Goal: Find specific page/section

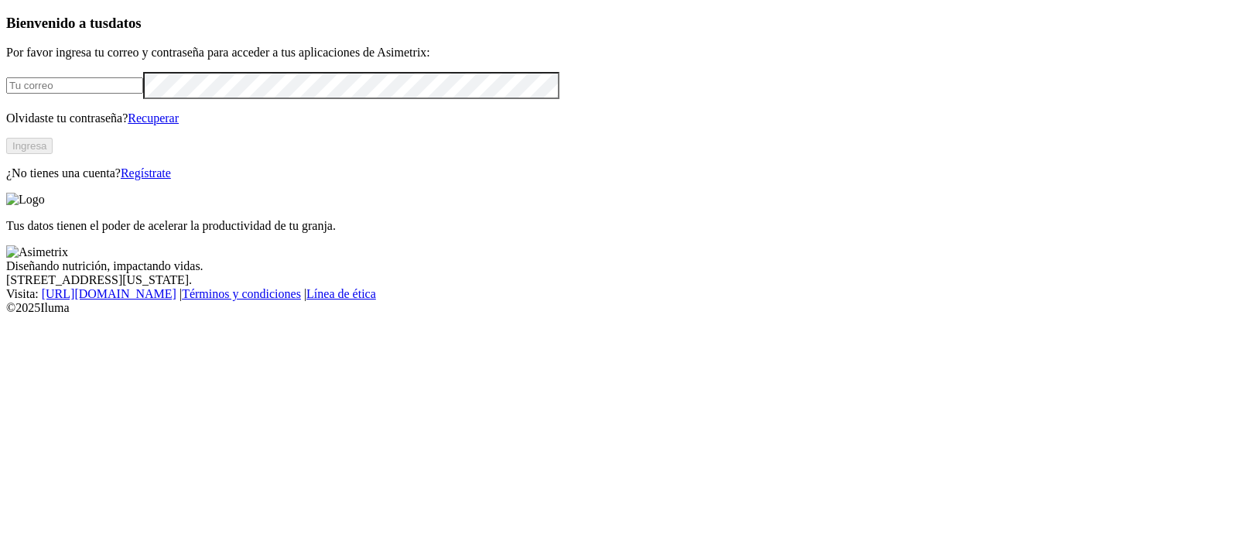
type input "[EMAIL_ADDRESS][PERSON_NAME][DOMAIN_NAME]"
click at [53, 154] on button "Ingresa" at bounding box center [29, 146] width 46 height 16
